Goal: Go to known website

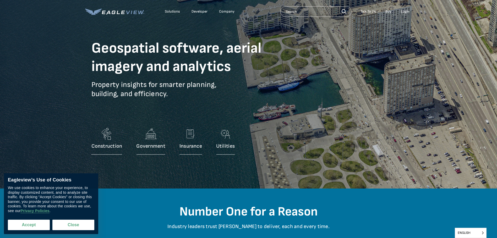
click at [39, 223] on button "Accept" at bounding box center [29, 225] width 42 height 10
checkbox input "true"
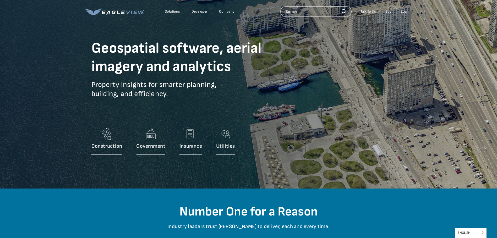
click at [404, 13] on div "Login" at bounding box center [405, 11] width 9 height 5
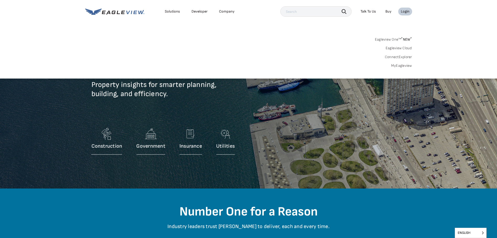
click at [314, 12] on input "text" at bounding box center [316, 11] width 71 height 10
type input "tra"
click at [405, 11] on div "Login" at bounding box center [405, 11] width 9 height 5
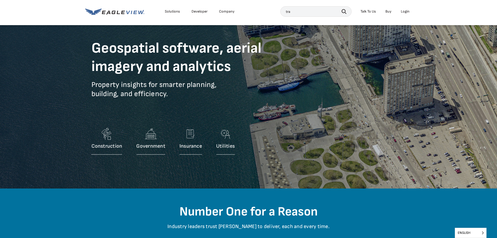
click at [405, 10] on div "Login" at bounding box center [405, 11] width 9 height 5
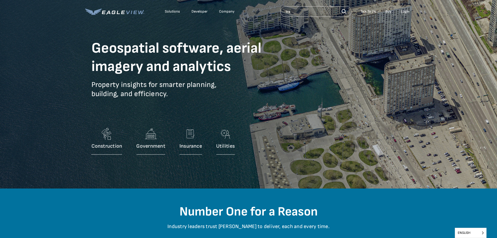
click at [405, 11] on div "Login" at bounding box center [405, 11] width 9 height 5
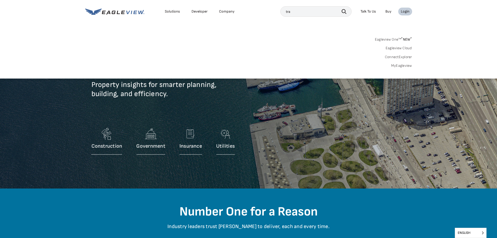
click at [397, 65] on link "MyEagleview" at bounding box center [401, 65] width 21 height 5
